Goal: Task Accomplishment & Management: Manage account settings

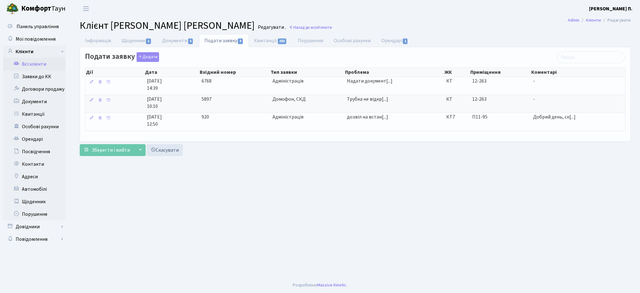
click at [42, 65] on link "Всі клієнти" at bounding box center [34, 64] width 63 height 13
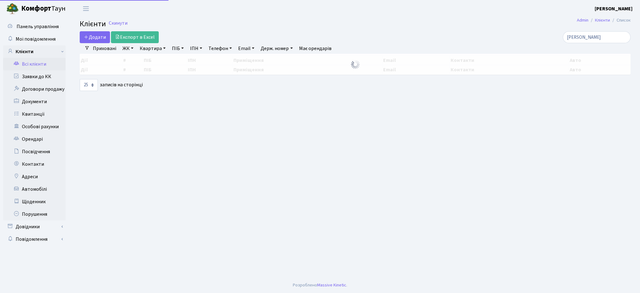
select select "25"
click at [601, 38] on input "[PERSON_NAME]" at bounding box center [597, 37] width 68 height 12
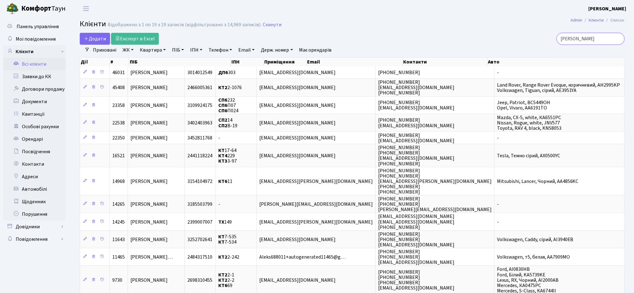
drag, startPoint x: 601, startPoint y: 38, endPoint x: 557, endPoint y: 39, distance: 44.1
click at [557, 39] on div "[PERSON_NAME]" at bounding box center [536, 39] width 175 height 12
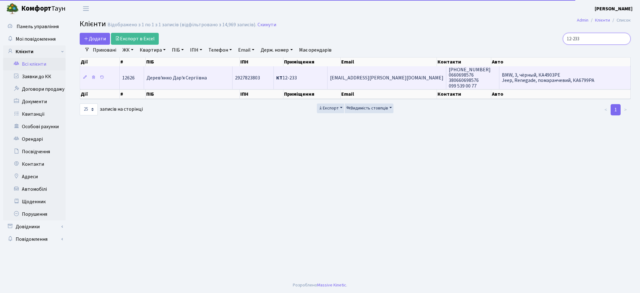
type input "12-233"
click at [306, 84] on td "КТ 12-233" at bounding box center [301, 77] width 54 height 23
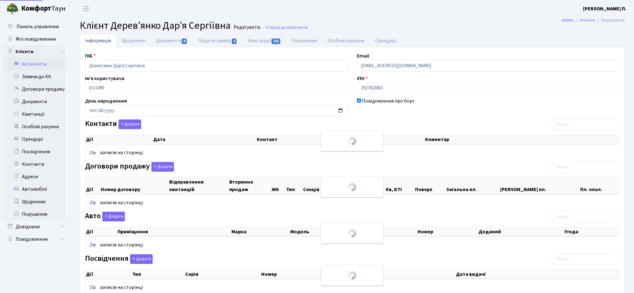
select select "25"
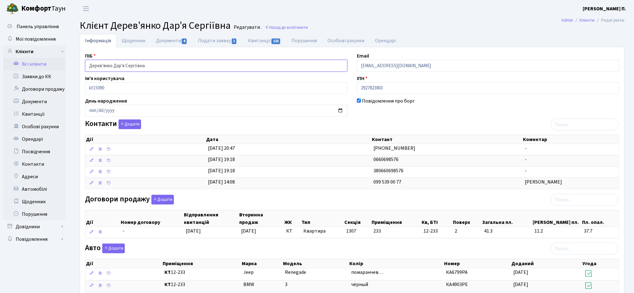
drag, startPoint x: 155, startPoint y: 67, endPoint x: 85, endPoint y: 68, distance: 70.4
click at [85, 68] on input "Дерев'янко Дар'я Сергіївна" at bounding box center [216, 66] width 262 height 12
click at [224, 38] on link "Подати заявку 1" at bounding box center [218, 40] width 50 height 13
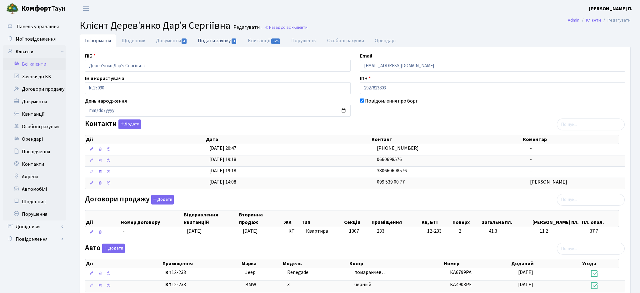
select select "25"
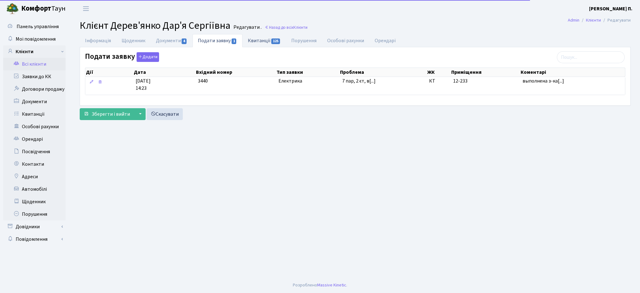
click at [261, 43] on link "Квитанції 125" at bounding box center [264, 40] width 43 height 13
select select "25"
